Goal: Find specific page/section: Find specific page/section

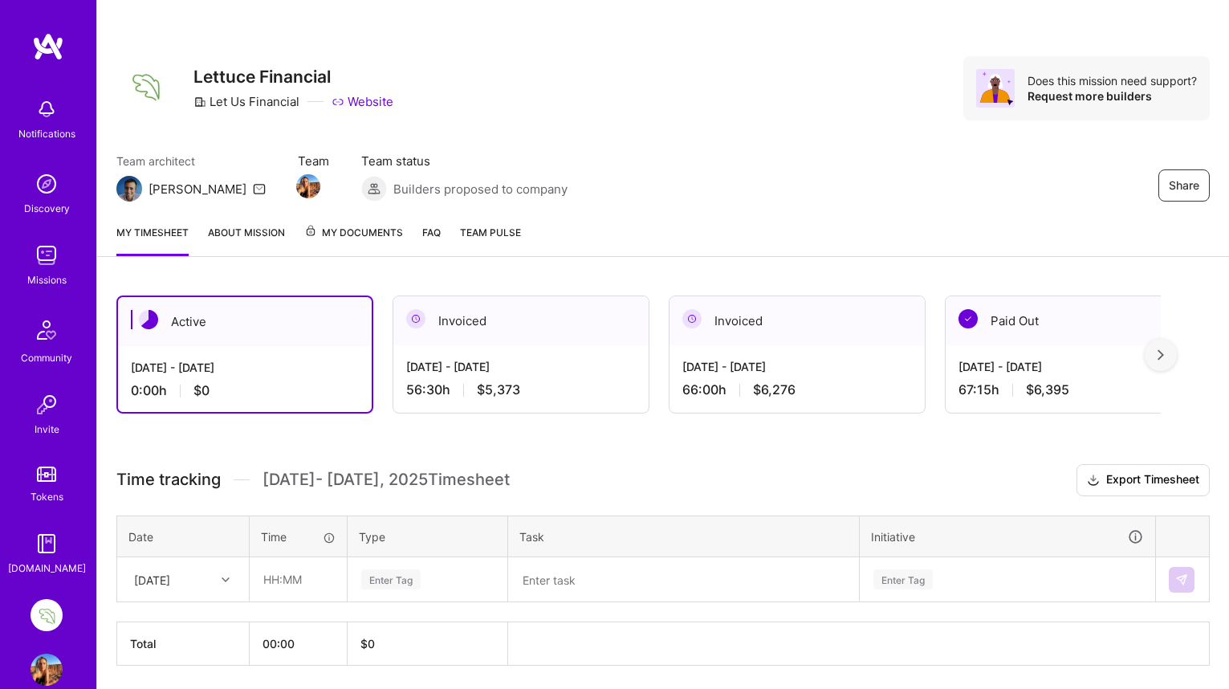
scroll to position [31, 0]
click at [43, 181] on img at bounding box center [47, 184] width 32 height 32
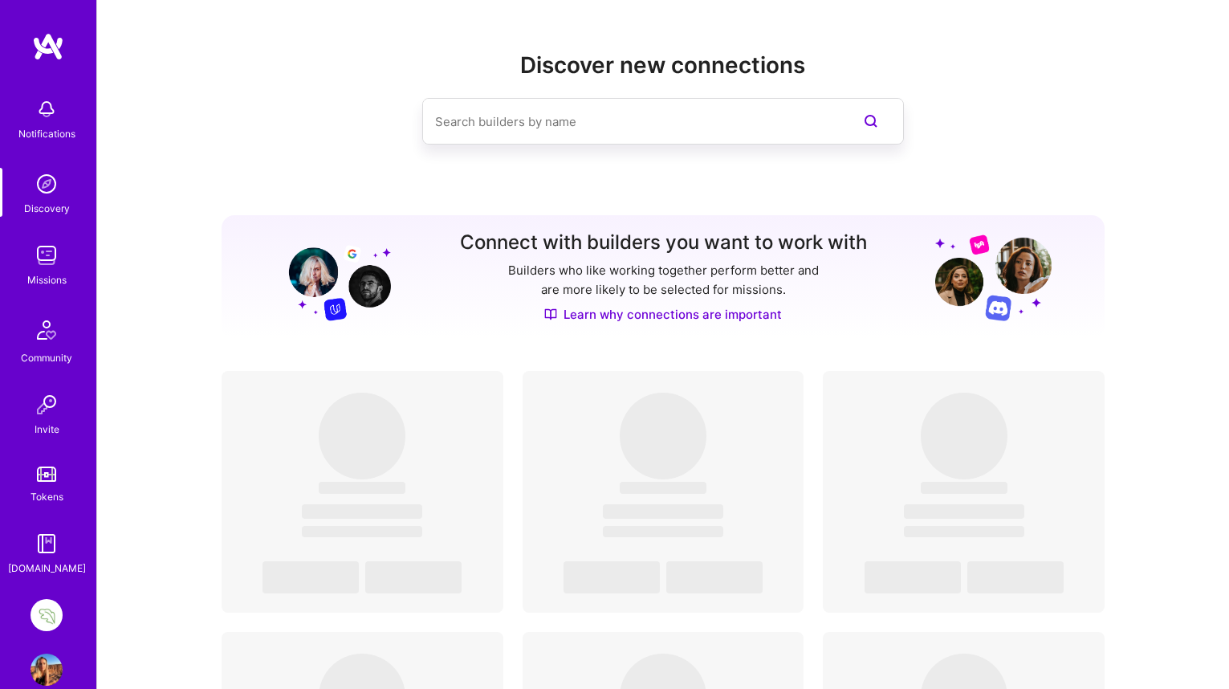
click at [43, 247] on img at bounding box center [47, 255] width 32 height 32
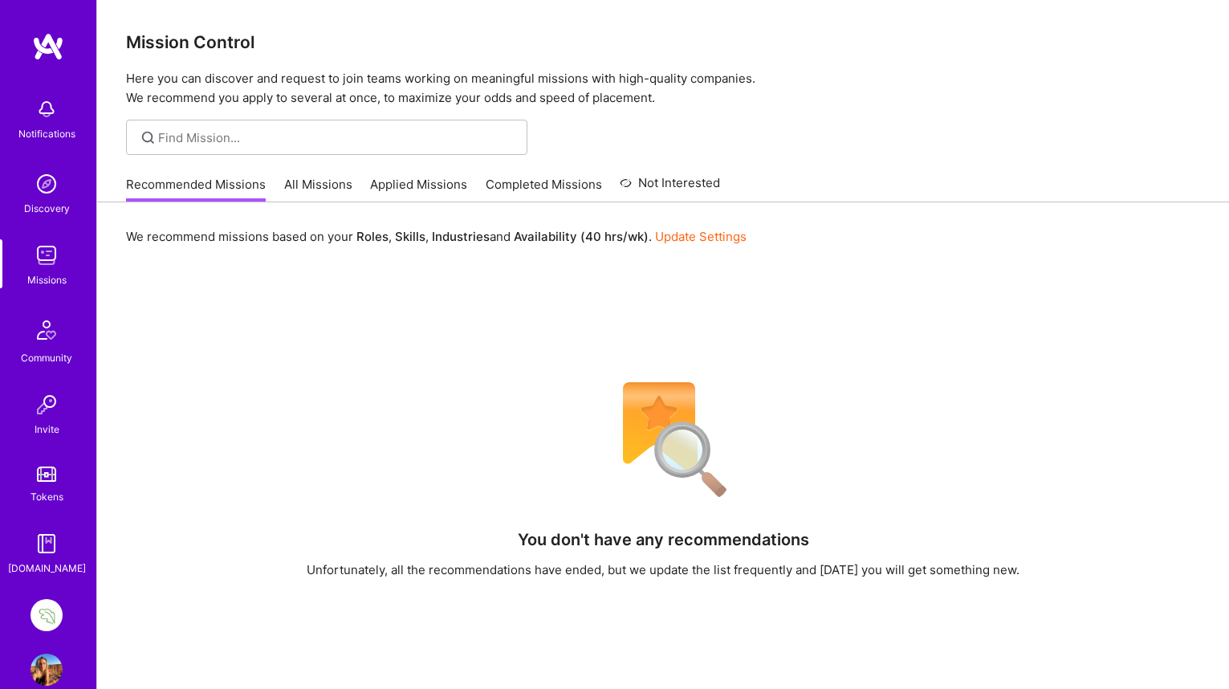
click at [315, 180] on link "All Missions" at bounding box center [318, 189] width 68 height 26
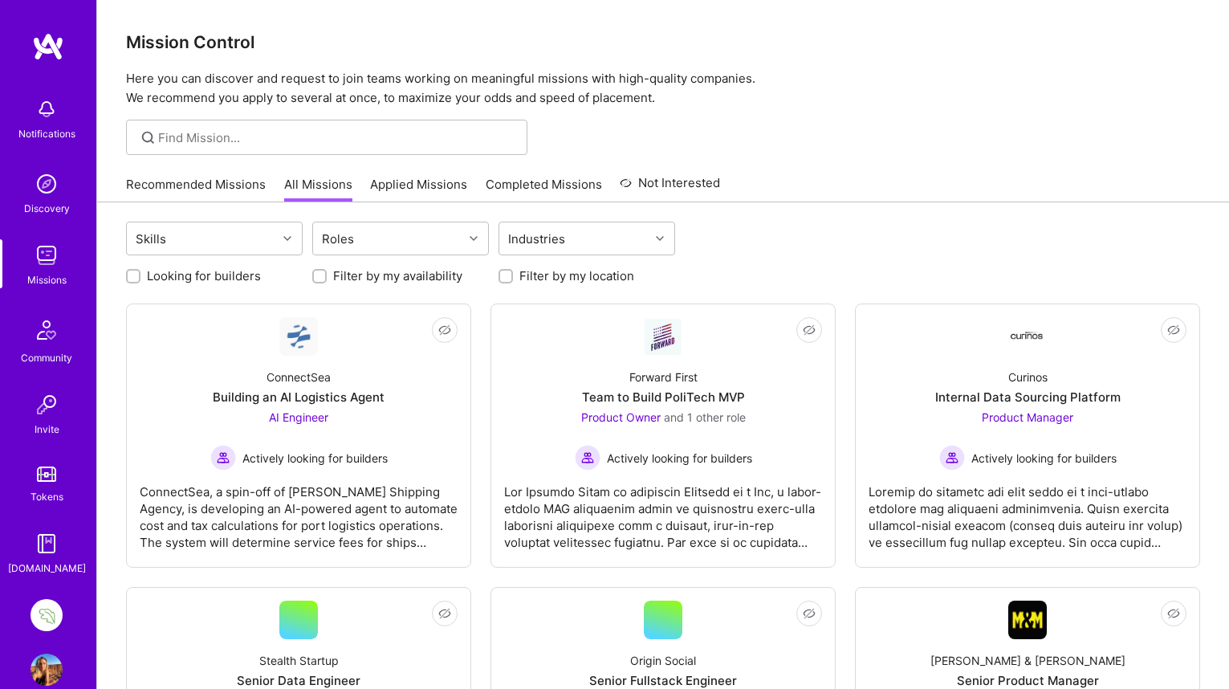
click at [134, 273] on input "Looking for builders" at bounding box center [134, 276] width 11 height 11
checkbox input "true"
